Goal: Information Seeking & Learning: Learn about a topic

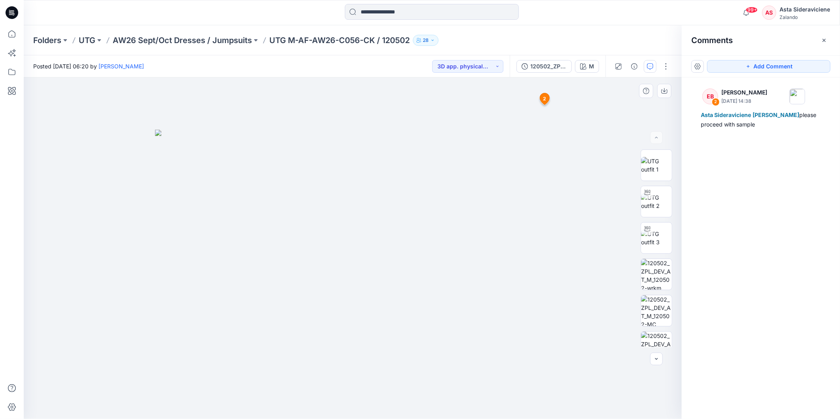
click at [546, 101] on span "2" at bounding box center [544, 98] width 3 height 7
click at [544, 96] on span "2" at bounding box center [544, 98] width 3 height 7
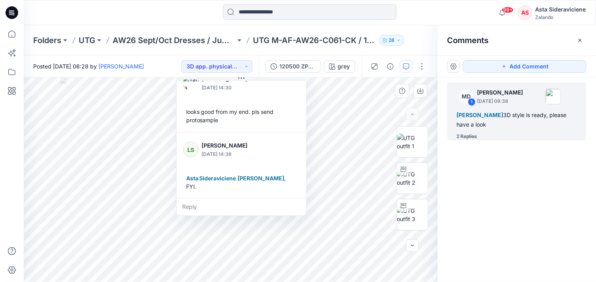
scroll to position [36, 0]
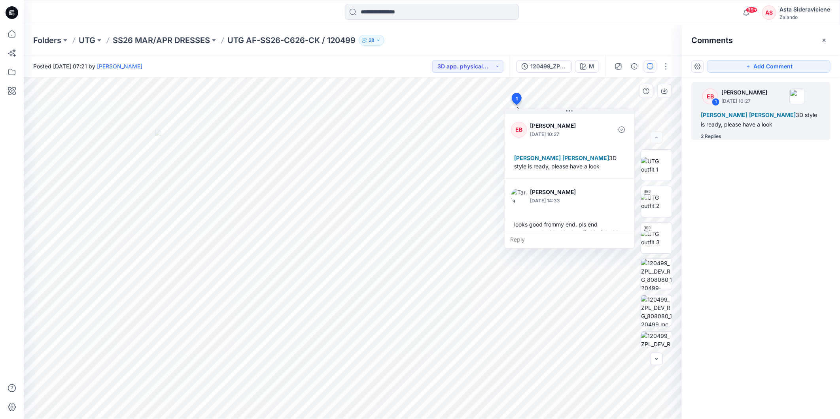
click at [554, 205] on p "October 15, 2025 14:33" at bounding box center [562, 201] width 64 height 8
click at [513, 97] on icon at bounding box center [516, 98] width 9 height 11
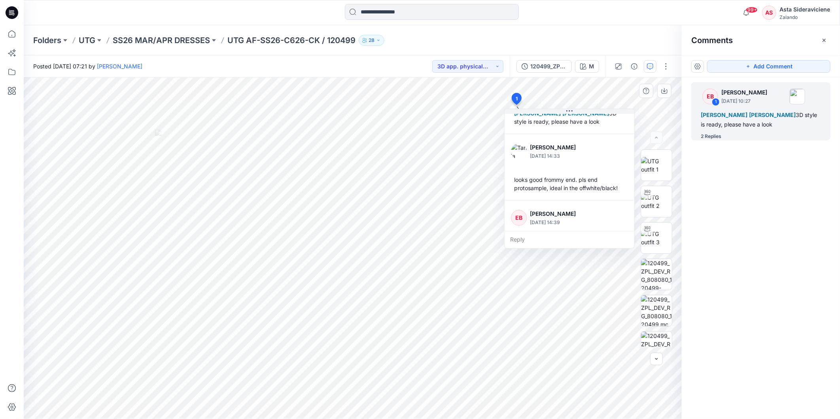
scroll to position [89, 0]
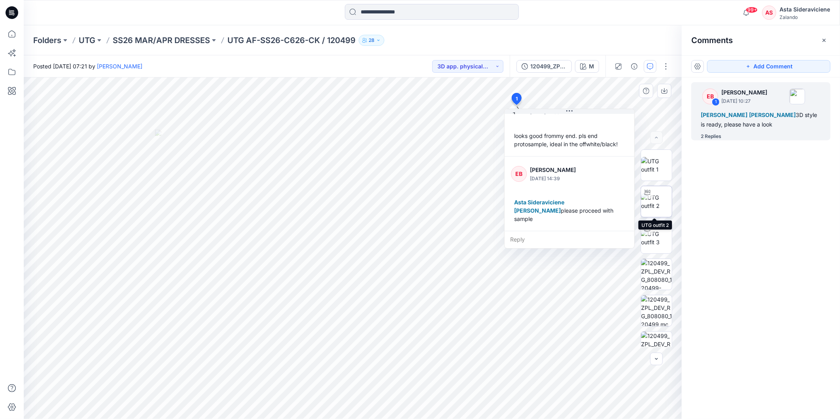
click at [596, 200] on img at bounding box center [656, 201] width 31 height 17
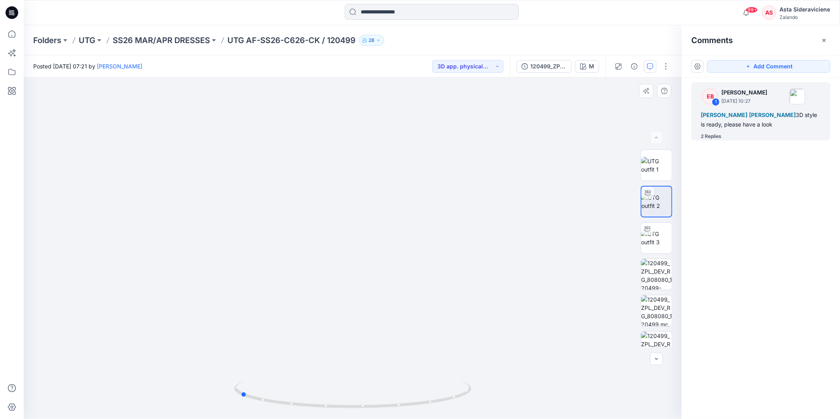
drag, startPoint x: 355, startPoint y: 407, endPoint x: 242, endPoint y: 376, distance: 116.6
click at [242, 282] on div at bounding box center [353, 249] width 658 height 342
click at [596, 282] on img at bounding box center [656, 347] width 31 height 31
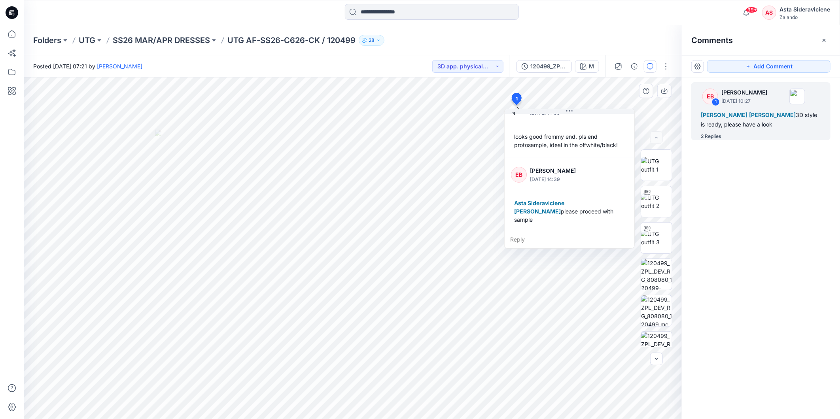
scroll to position [89, 0]
click at [596, 199] on img at bounding box center [656, 201] width 31 height 17
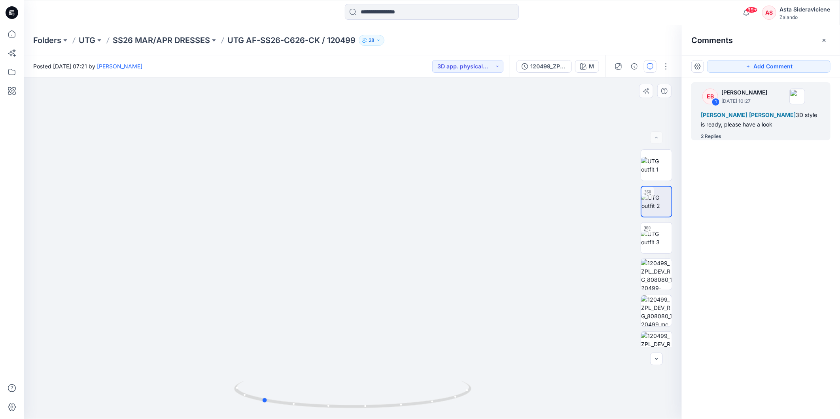
drag, startPoint x: 353, startPoint y: 405, endPoint x: 262, endPoint y: 373, distance: 96.6
click at [262, 282] on div at bounding box center [353, 249] width 658 height 342
drag, startPoint x: 265, startPoint y: 403, endPoint x: 258, endPoint y: 372, distance: 32.5
click at [258, 282] on div at bounding box center [353, 249] width 658 height 342
click at [596, 241] on img at bounding box center [656, 238] width 31 height 17
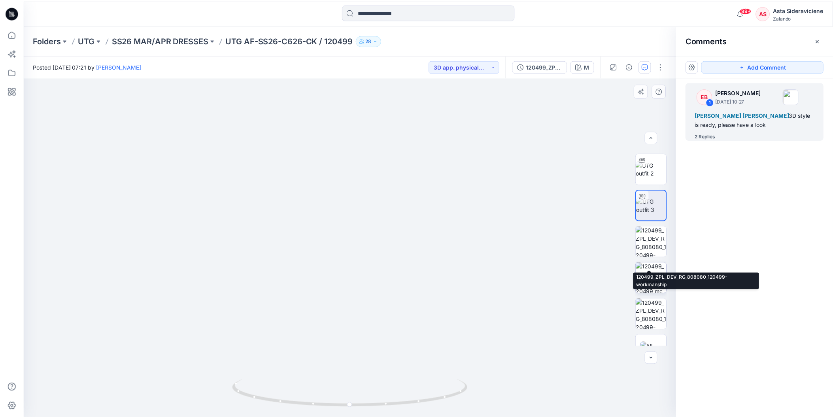
scroll to position [52, 0]
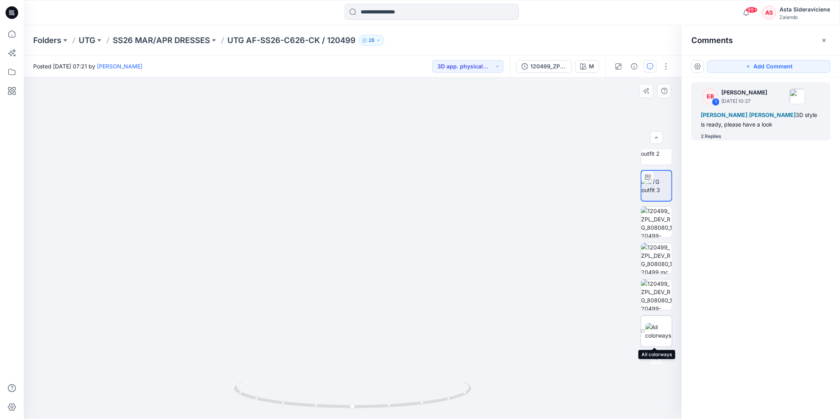
click at [596, 282] on img at bounding box center [658, 331] width 26 height 17
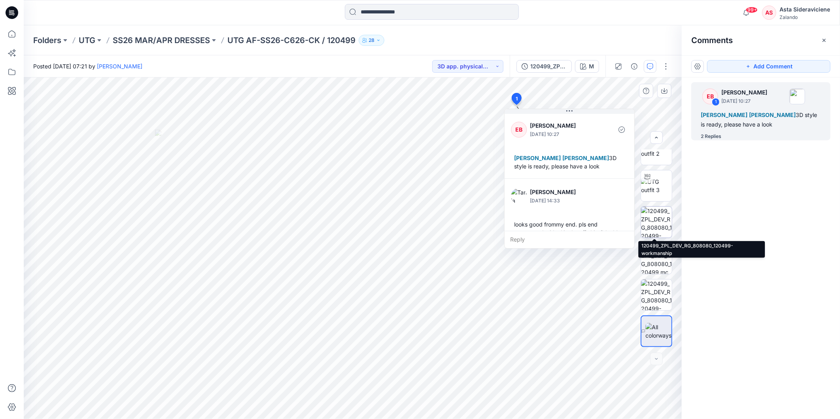
click at [596, 225] on img at bounding box center [656, 222] width 31 height 31
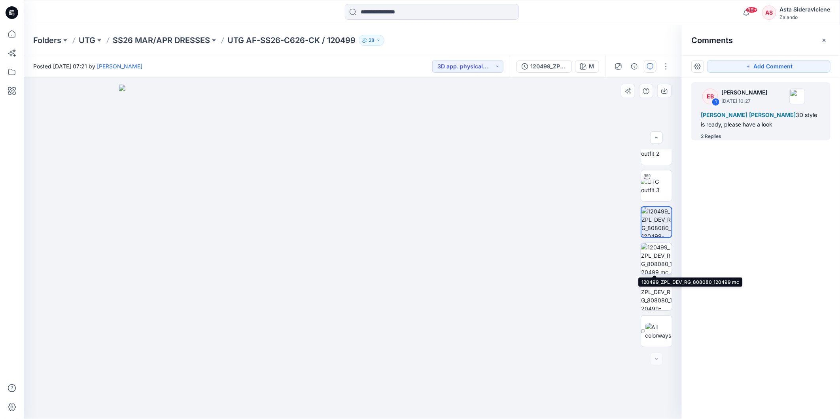
click at [596, 259] on img at bounding box center [656, 258] width 31 height 31
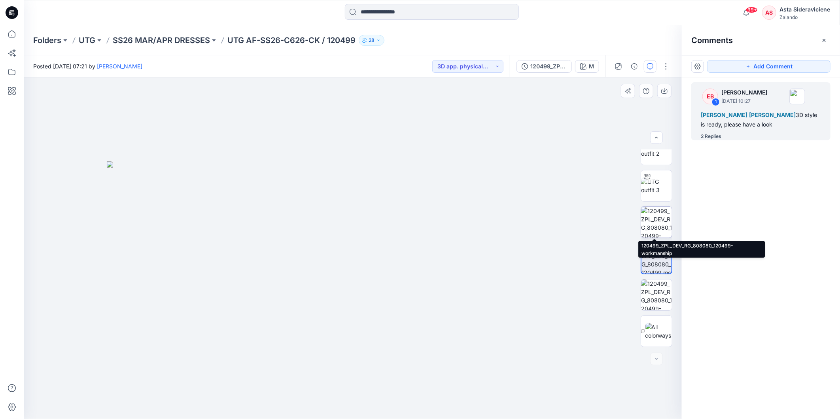
click at [596, 225] on img at bounding box center [656, 222] width 31 height 31
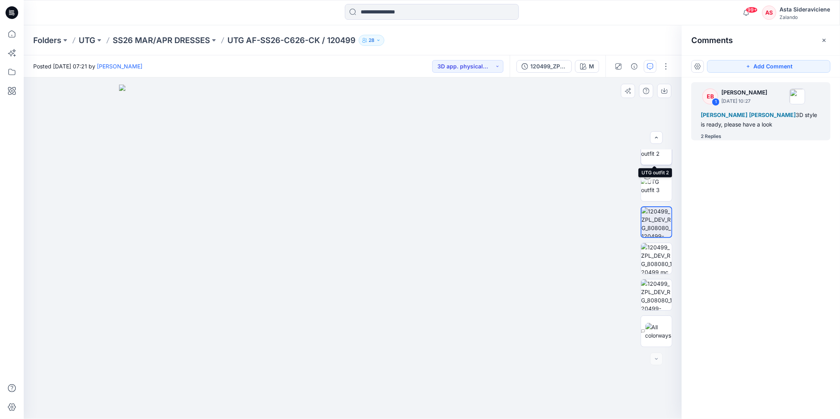
click at [596, 158] on img at bounding box center [656, 149] width 31 height 17
drag, startPoint x: 356, startPoint y: 408, endPoint x: 331, endPoint y: 365, distance: 50.7
click at [292, 282] on icon at bounding box center [353, 396] width 239 height 30
click at [7, 36] on icon at bounding box center [11, 33] width 17 height 17
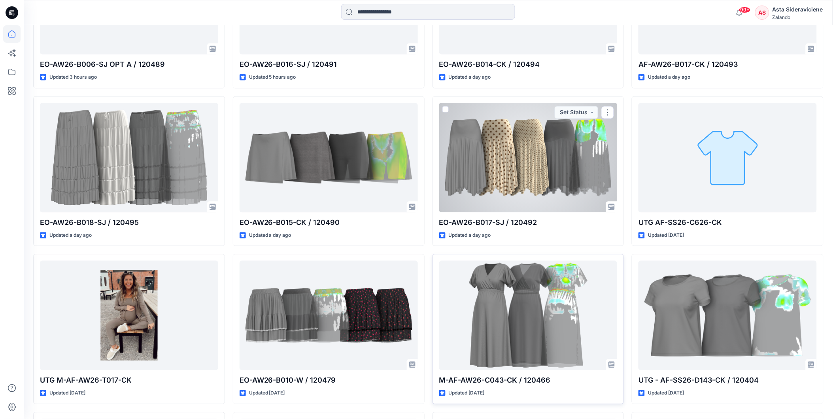
scroll to position [525, 0]
